Goal: Information Seeking & Learning: Learn about a topic

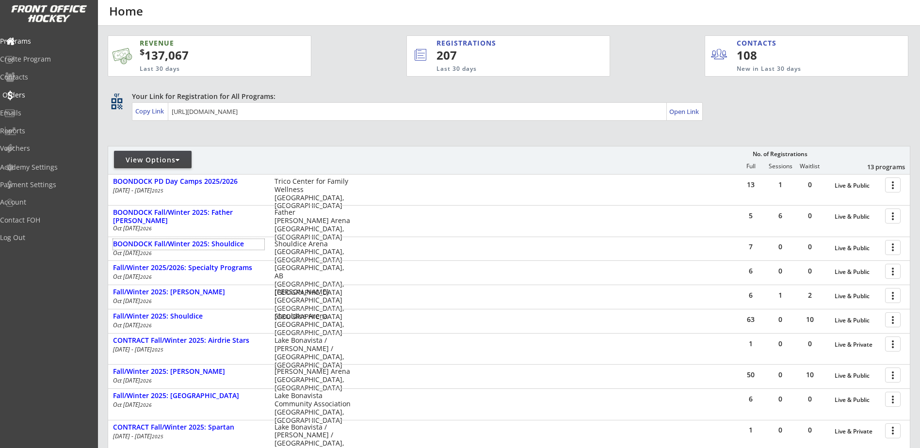
click at [34, 98] on div "Orders" at bounding box center [45, 95] width 87 height 7
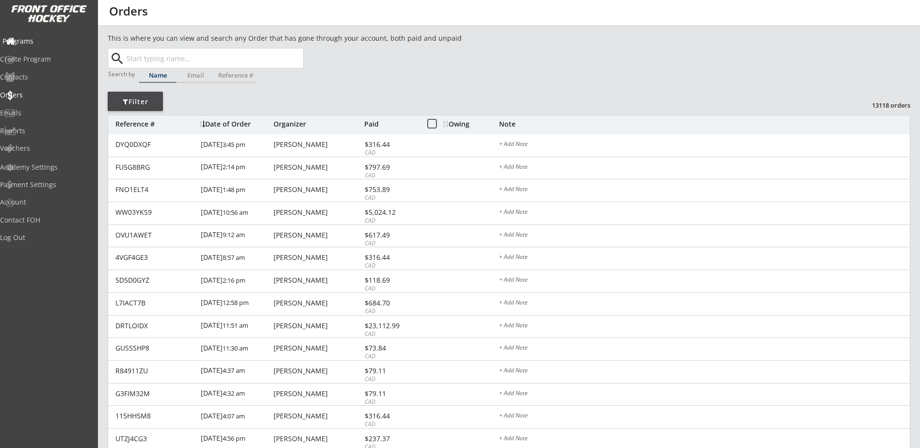
click at [36, 43] on div "Programs" at bounding box center [45, 41] width 87 height 7
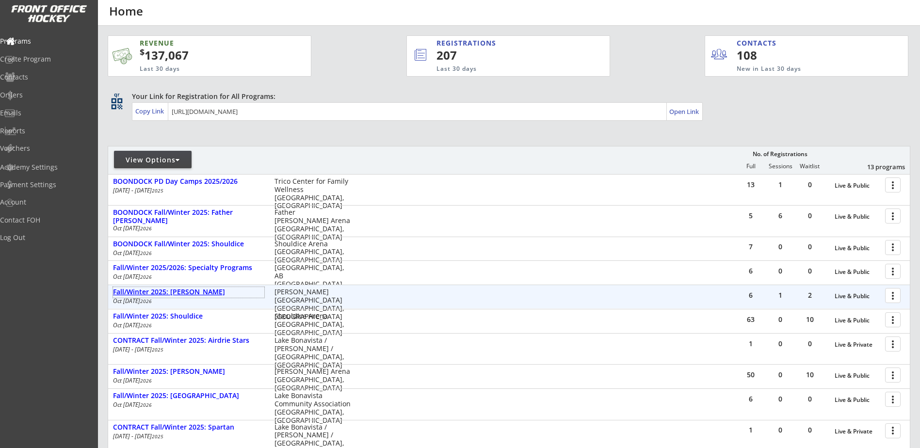
click at [198, 294] on div "Fall/Winter 2025: [PERSON_NAME]" at bounding box center [188, 292] width 151 height 8
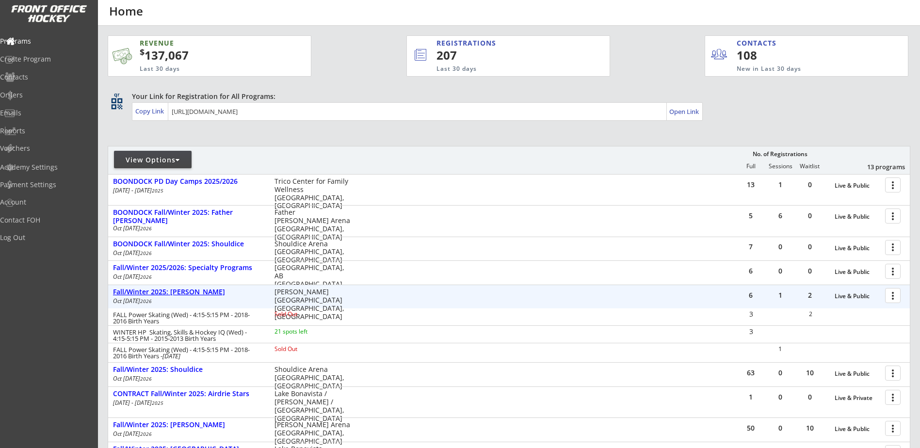
click at [198, 294] on div "Fall/Winter 2025: [PERSON_NAME]" at bounding box center [188, 292] width 151 height 8
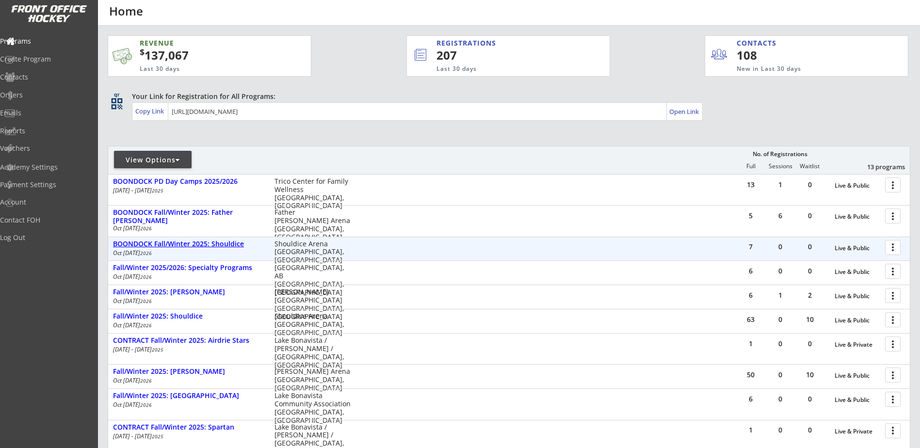
click at [228, 245] on div "BOONDOCK Fall/Winter 2025: Shouldice" at bounding box center [188, 244] width 151 height 8
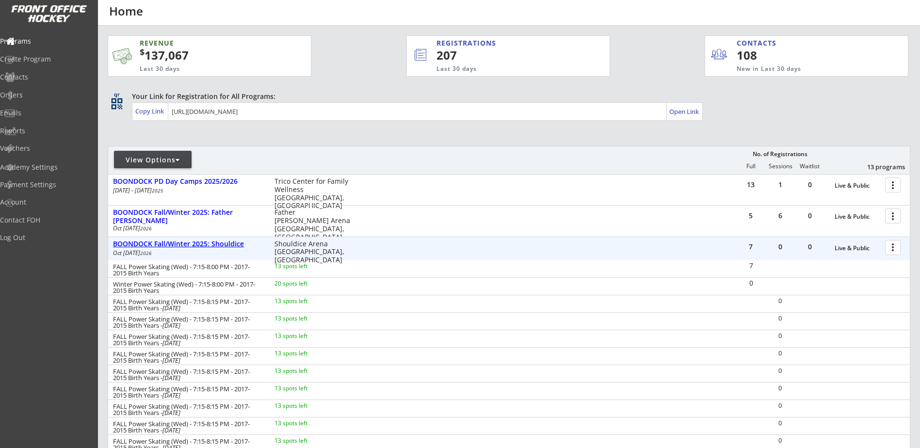
click at [228, 245] on div "BOONDOCK Fall/Winter 2025: Shouldice" at bounding box center [188, 244] width 151 height 8
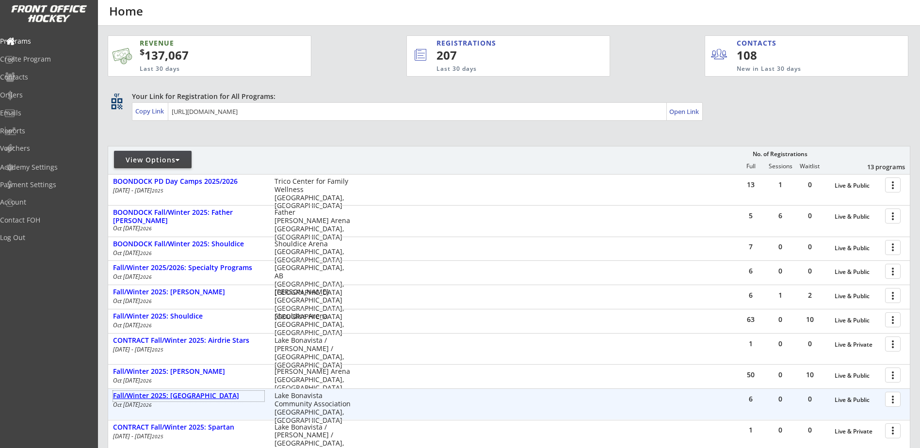
click at [198, 396] on div "Fall/Winter 2025: [GEOGRAPHIC_DATA]" at bounding box center [188, 396] width 151 height 8
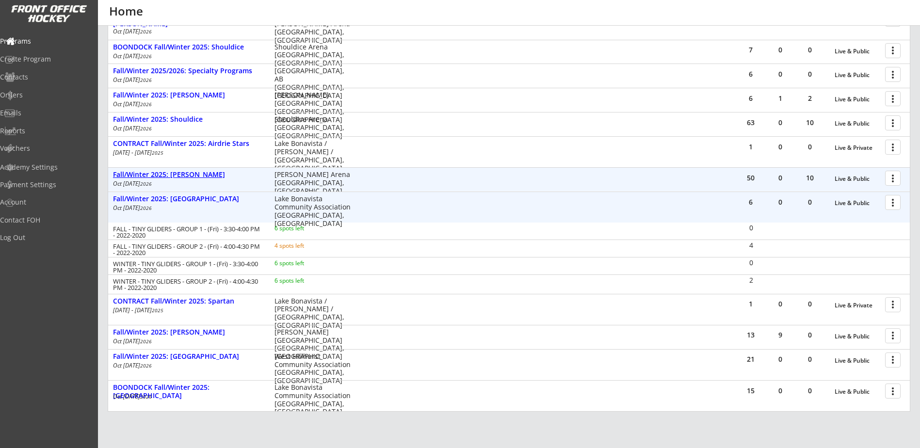
scroll to position [227, 0]
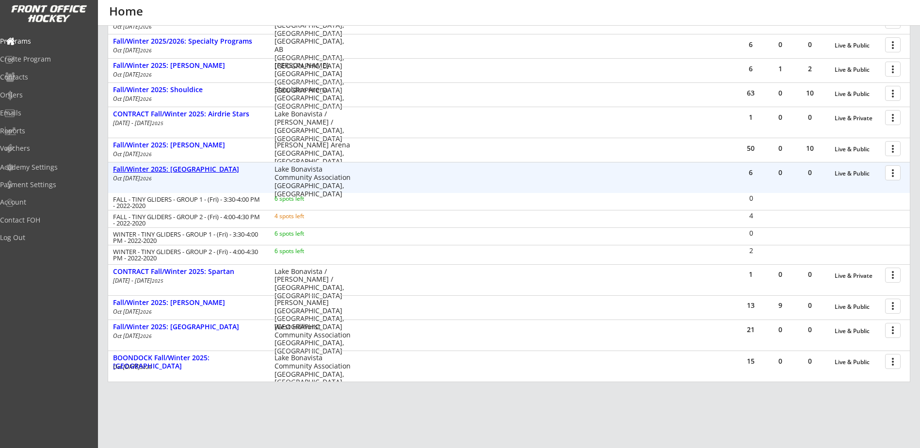
click at [208, 171] on div "Fall/Winter 2025: [GEOGRAPHIC_DATA]" at bounding box center [188, 169] width 151 height 8
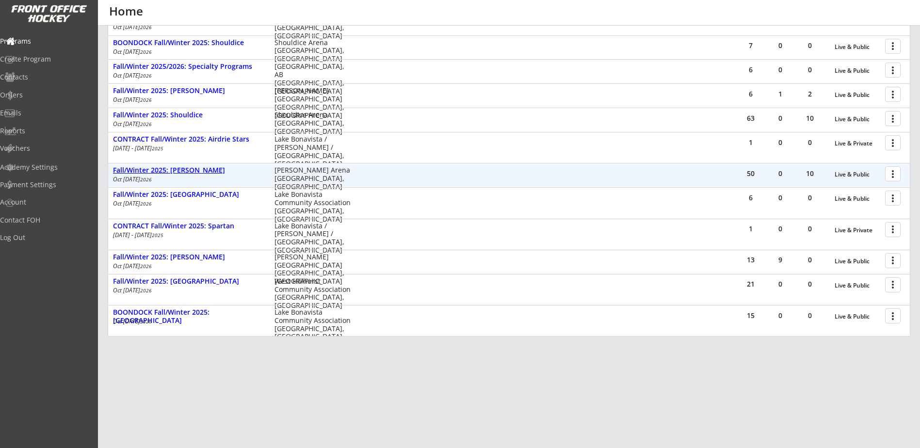
scroll to position [201, 0]
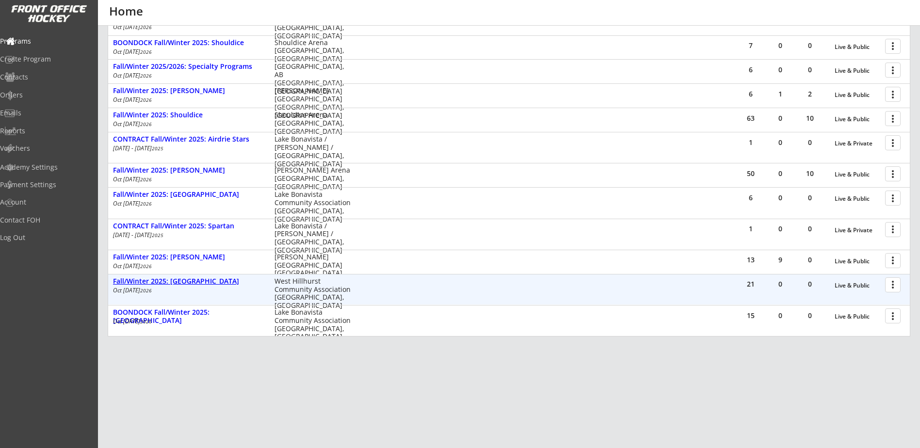
click at [202, 283] on div "Fall/Winter 2025: [GEOGRAPHIC_DATA]" at bounding box center [188, 282] width 151 height 8
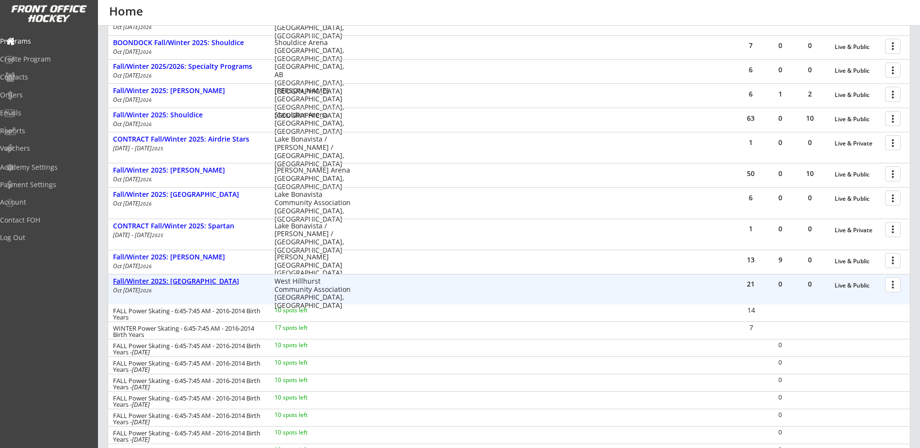
click at [202, 283] on div "Fall/Winter 2025: [GEOGRAPHIC_DATA]" at bounding box center [188, 282] width 151 height 8
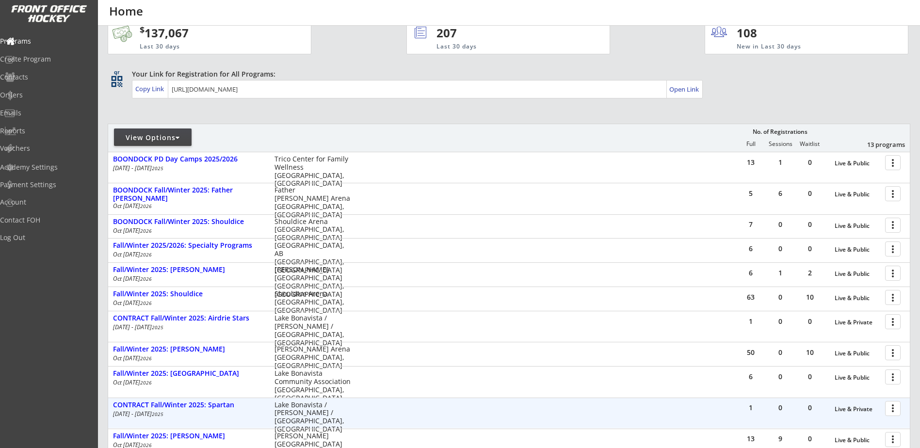
scroll to position [0, 0]
